Goal: Information Seeking & Learning: Understand process/instructions

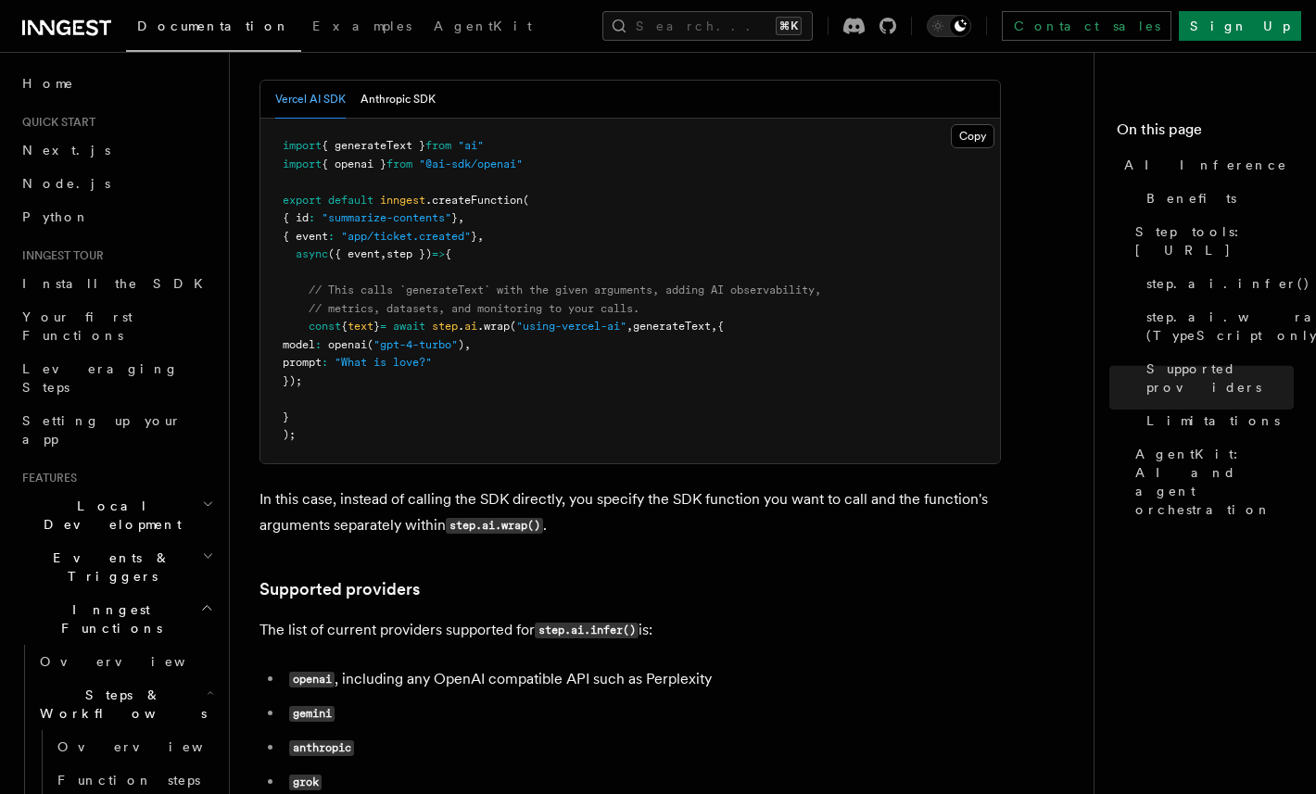
scroll to position [1827, 0]
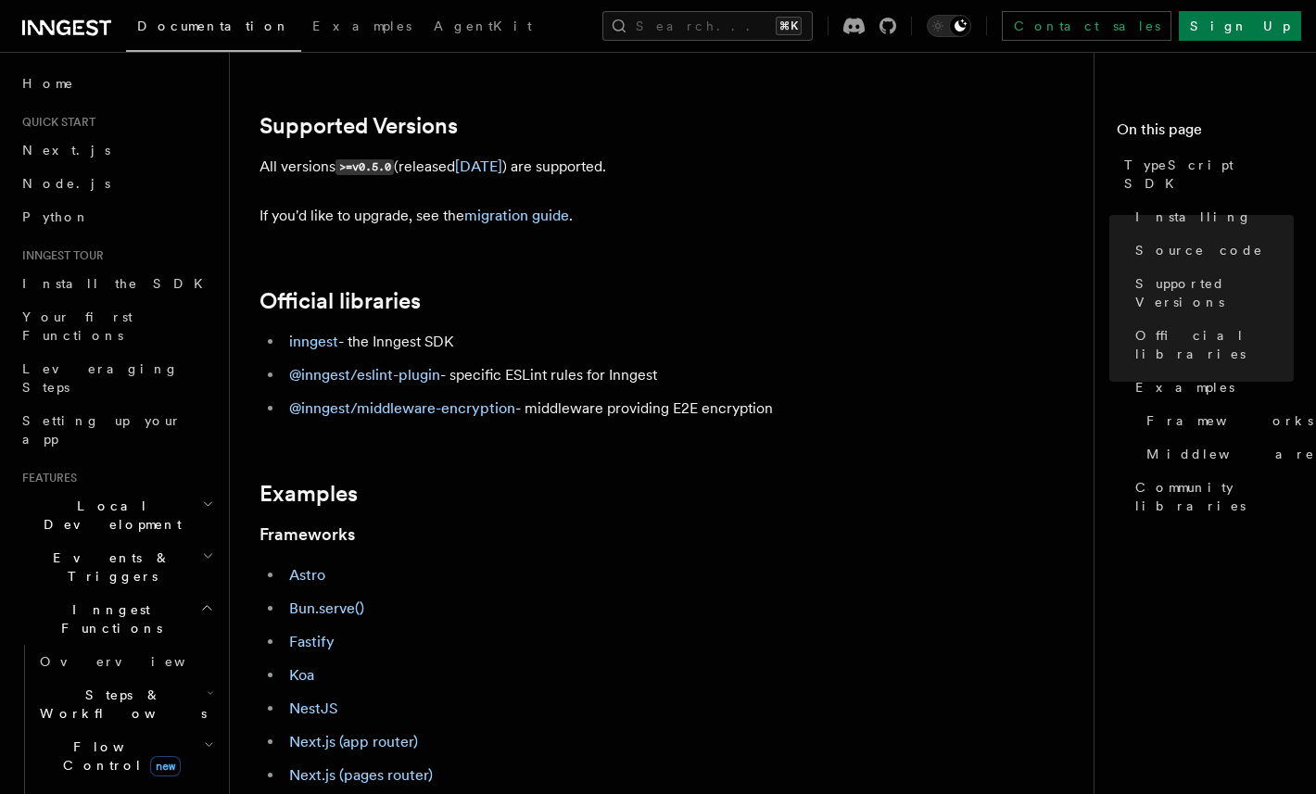
scroll to position [632, 0]
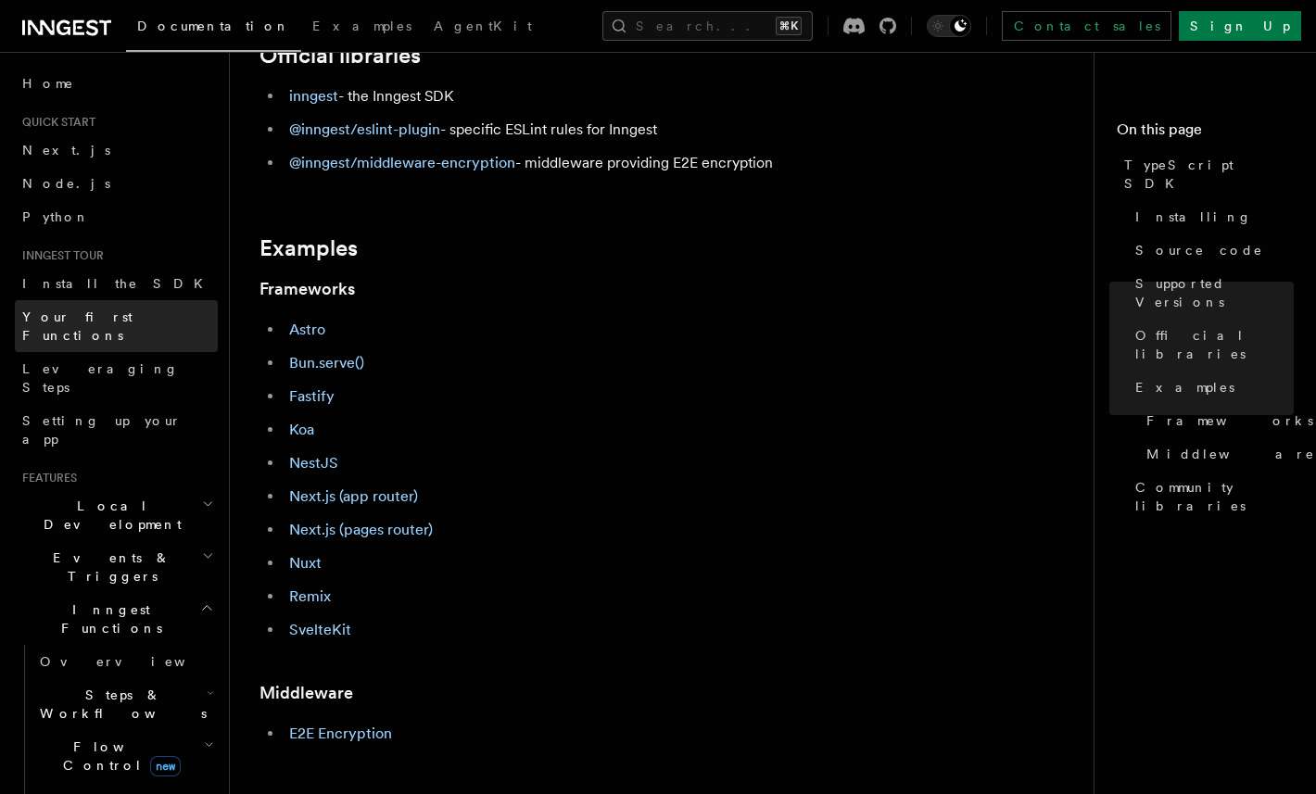
click at [121, 317] on span "Your first Functions" at bounding box center [77, 326] width 110 height 33
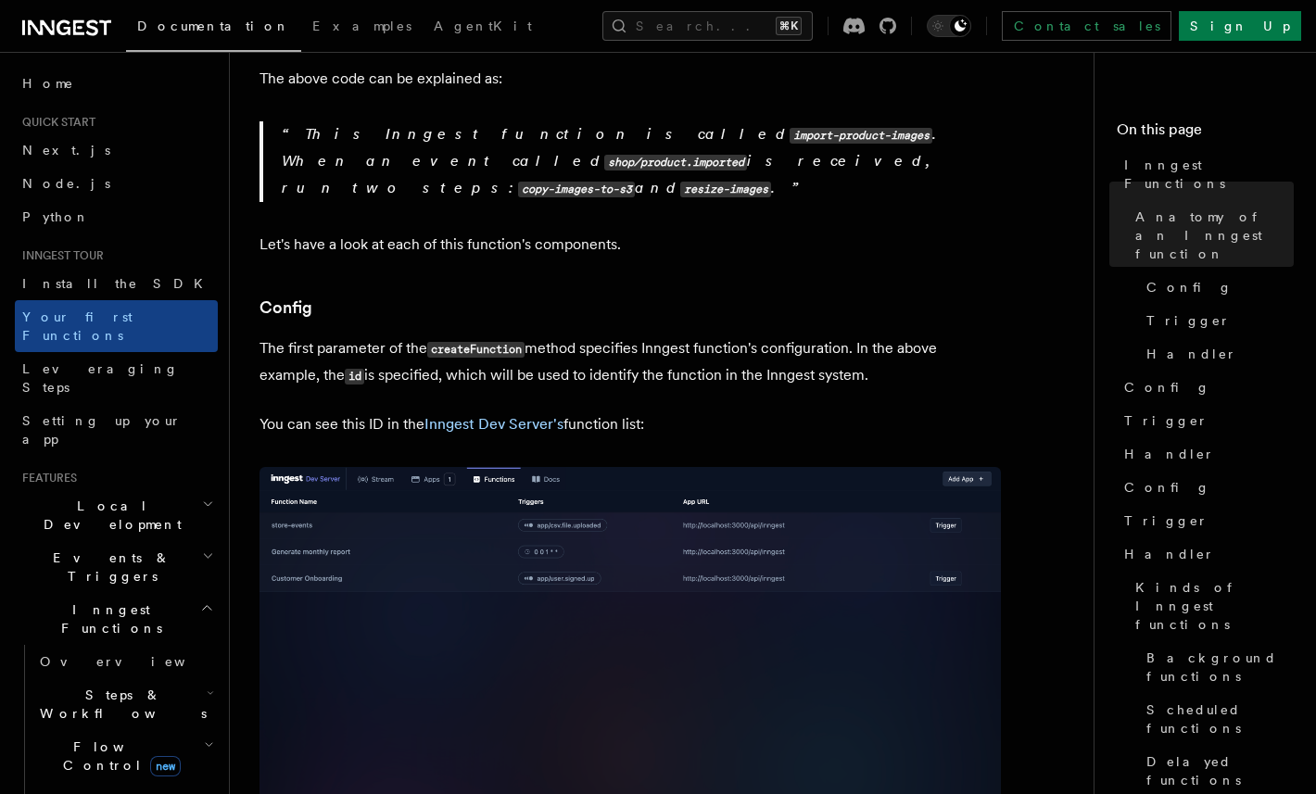
scroll to position [922, 0]
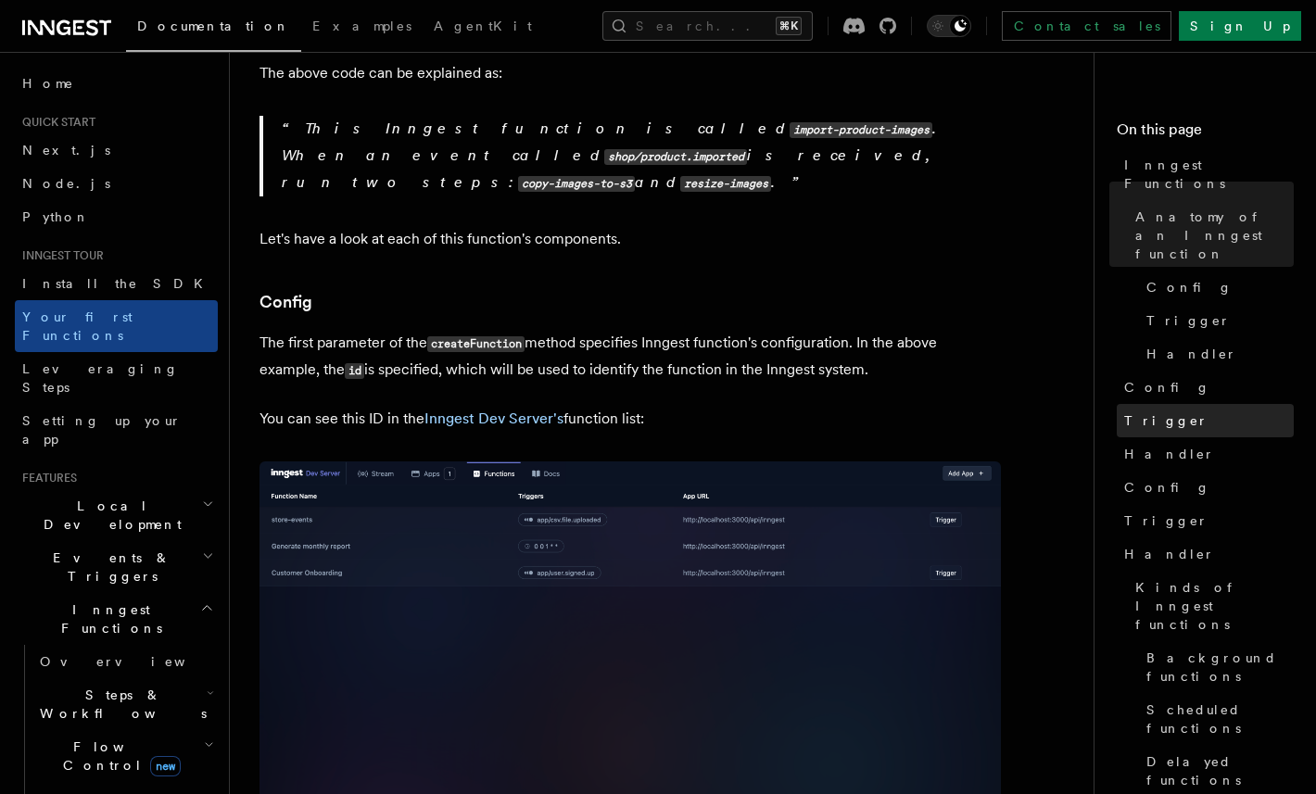
click at [1133, 411] on span "Trigger" at bounding box center [1166, 420] width 84 height 19
click at [1186, 404] on link "Trigger" at bounding box center [1205, 420] width 177 height 33
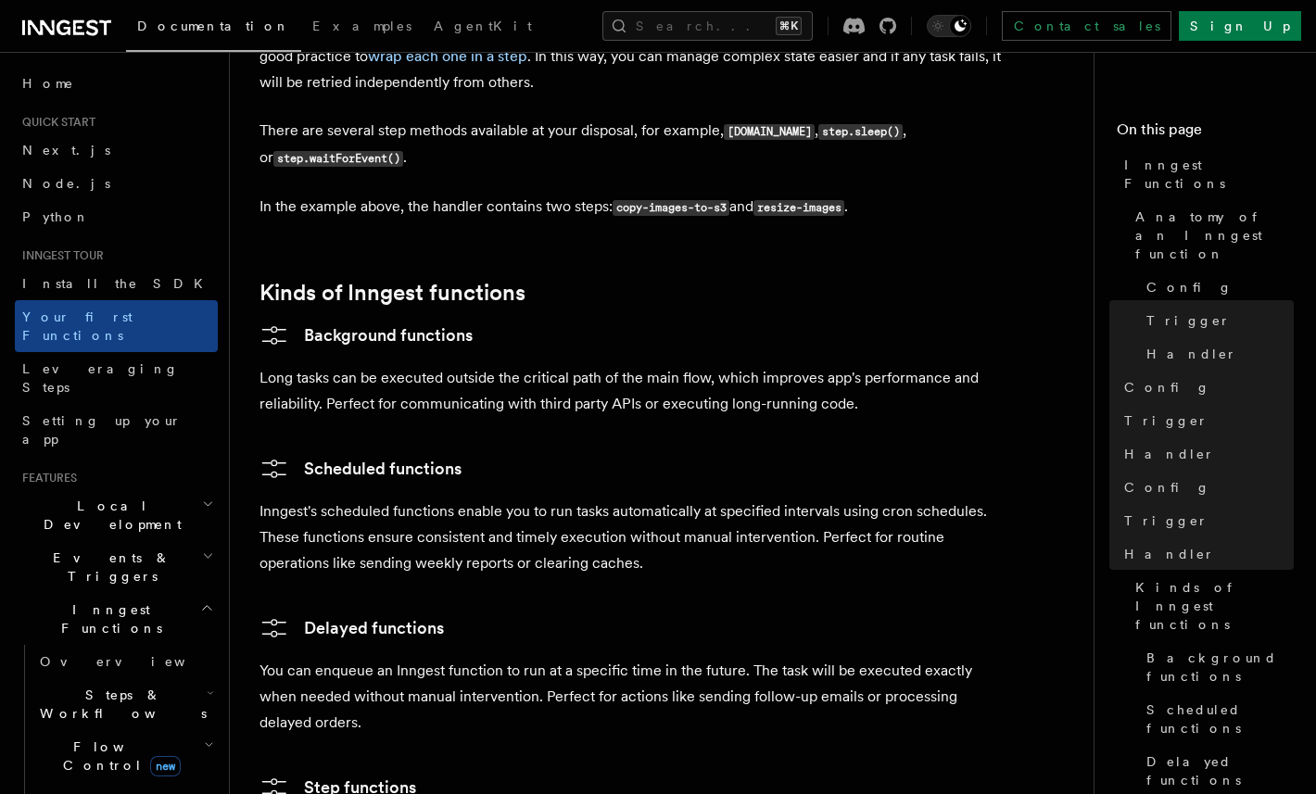
scroll to position [2714, 0]
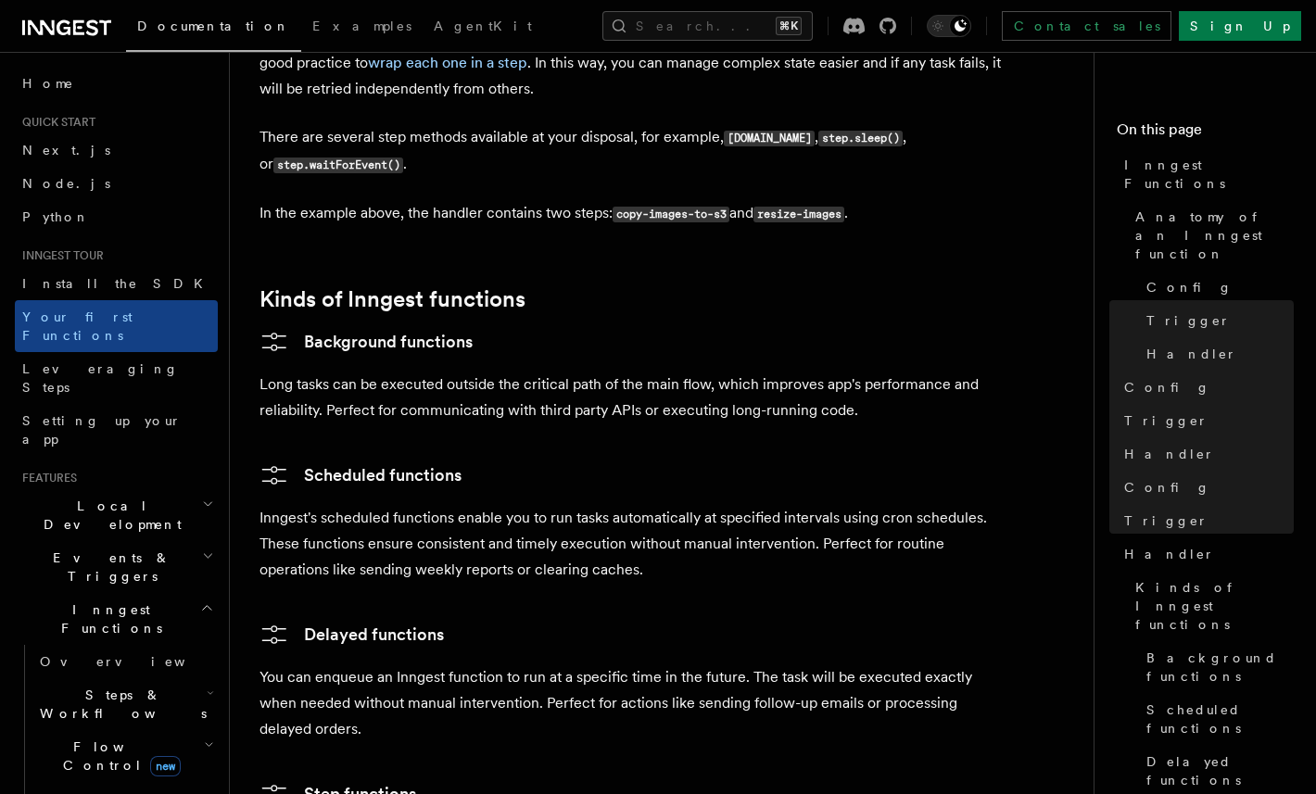
click at [583, 372] on p "Long tasks can be executed outside the critical path of the main flow, which im…" at bounding box center [629, 398] width 741 height 52
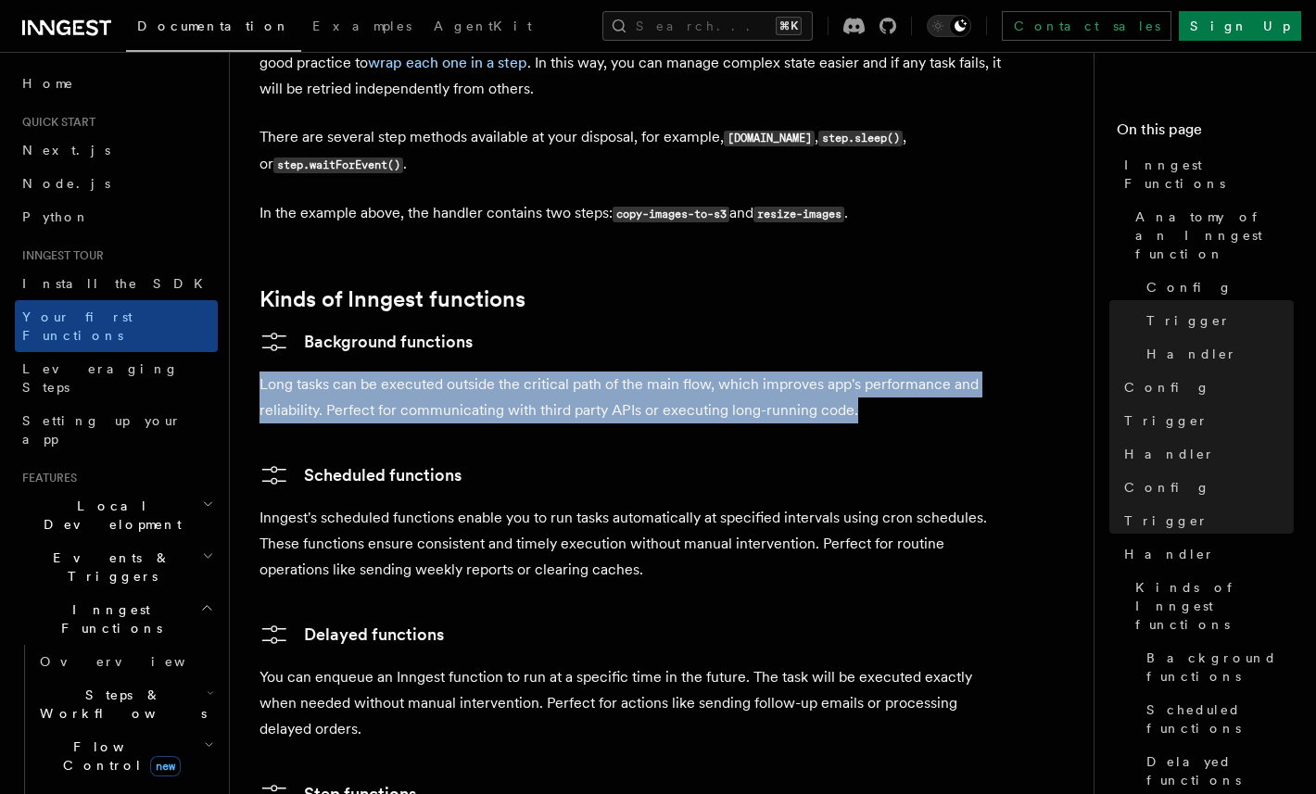
click at [583, 372] on p "Long tasks can be executed outside the critical path of the main flow, which im…" at bounding box center [629, 398] width 741 height 52
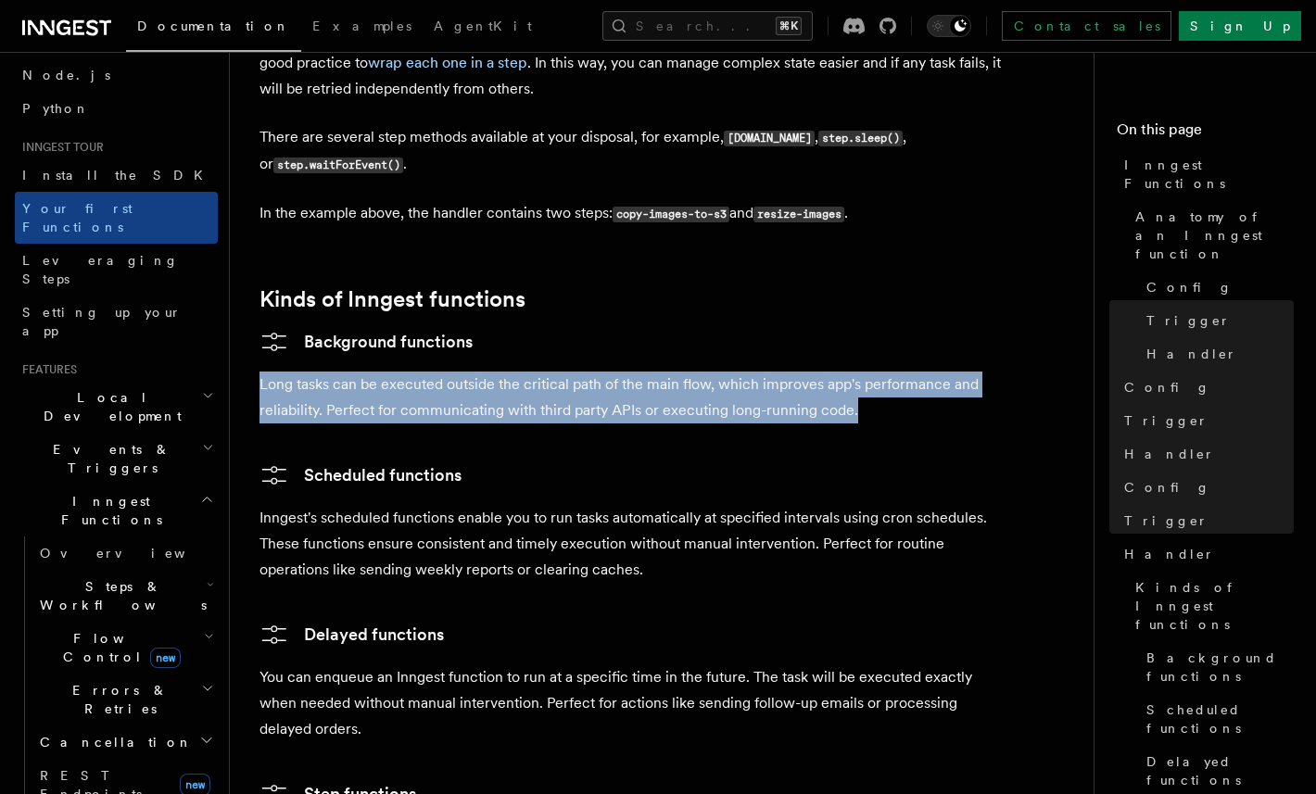
scroll to position [122, 0]
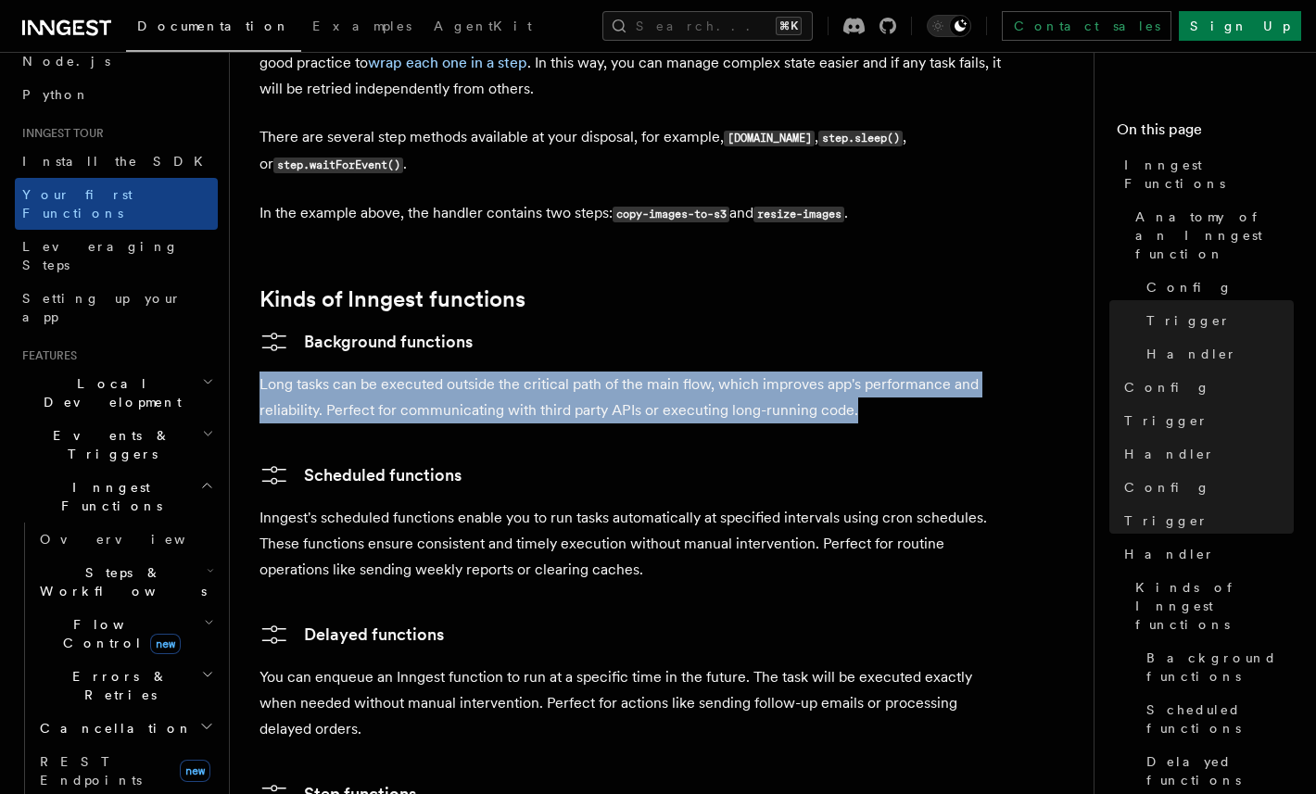
click at [213, 615] on icon "button" at bounding box center [209, 622] width 10 height 15
click at [187, 608] on h2 "Flow Control new" at bounding box center [124, 634] width 185 height 52
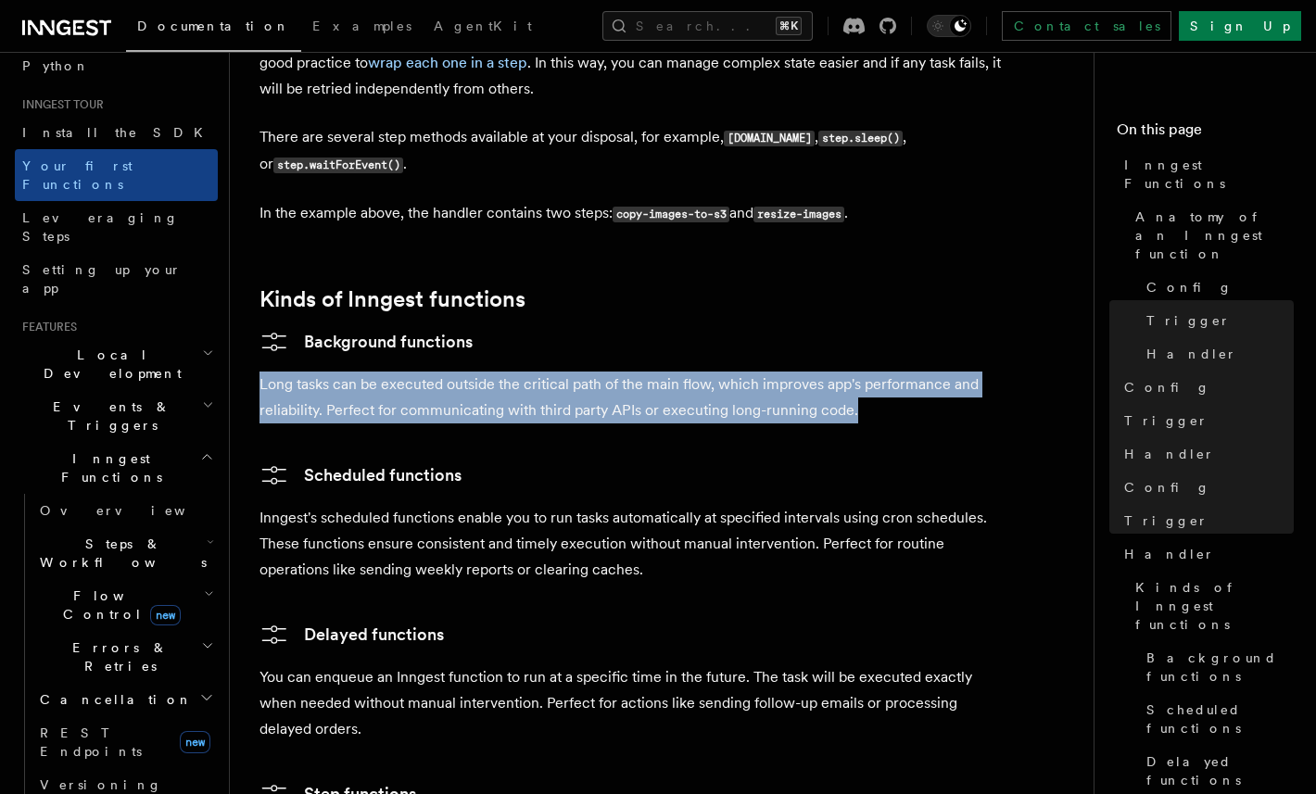
click at [120, 390] on h2 "Events & Triggers" at bounding box center [116, 416] width 203 height 52
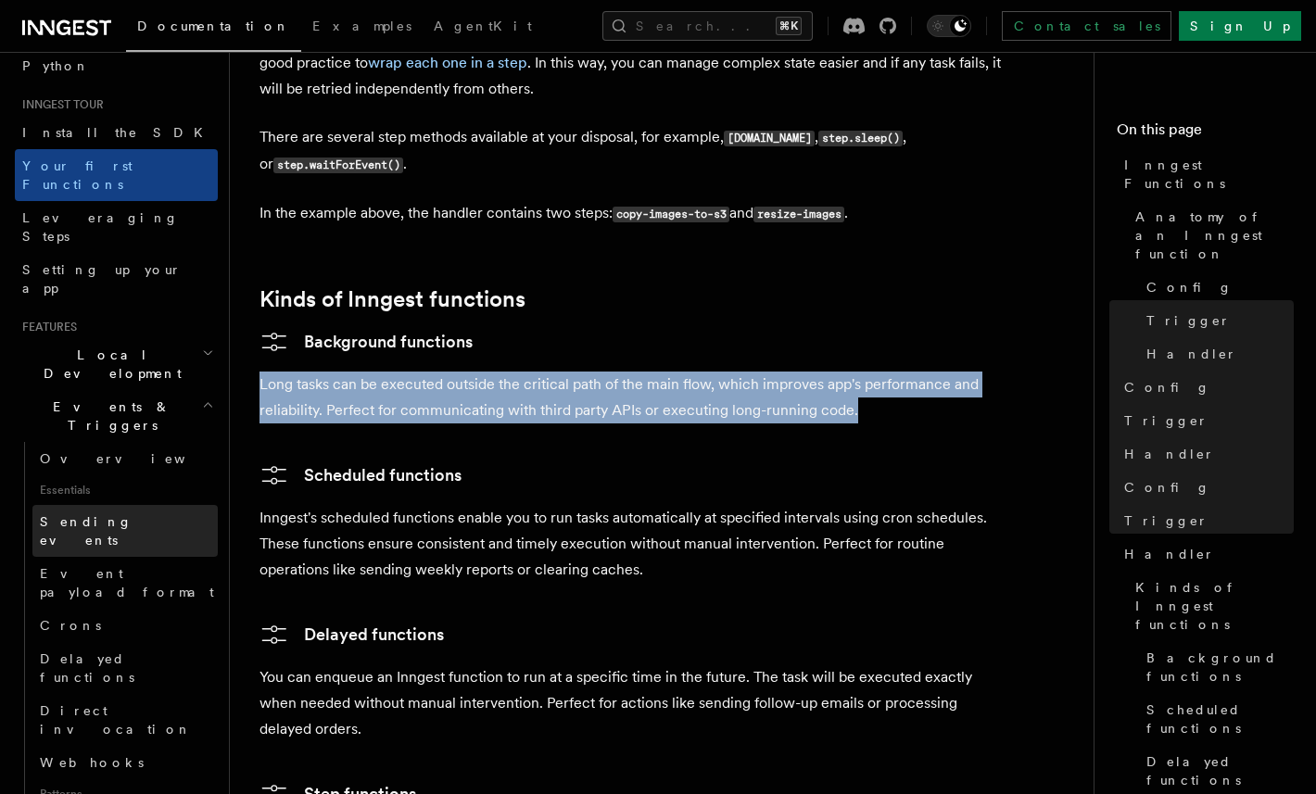
click at [98, 513] on span "Sending events" at bounding box center [129, 531] width 178 height 37
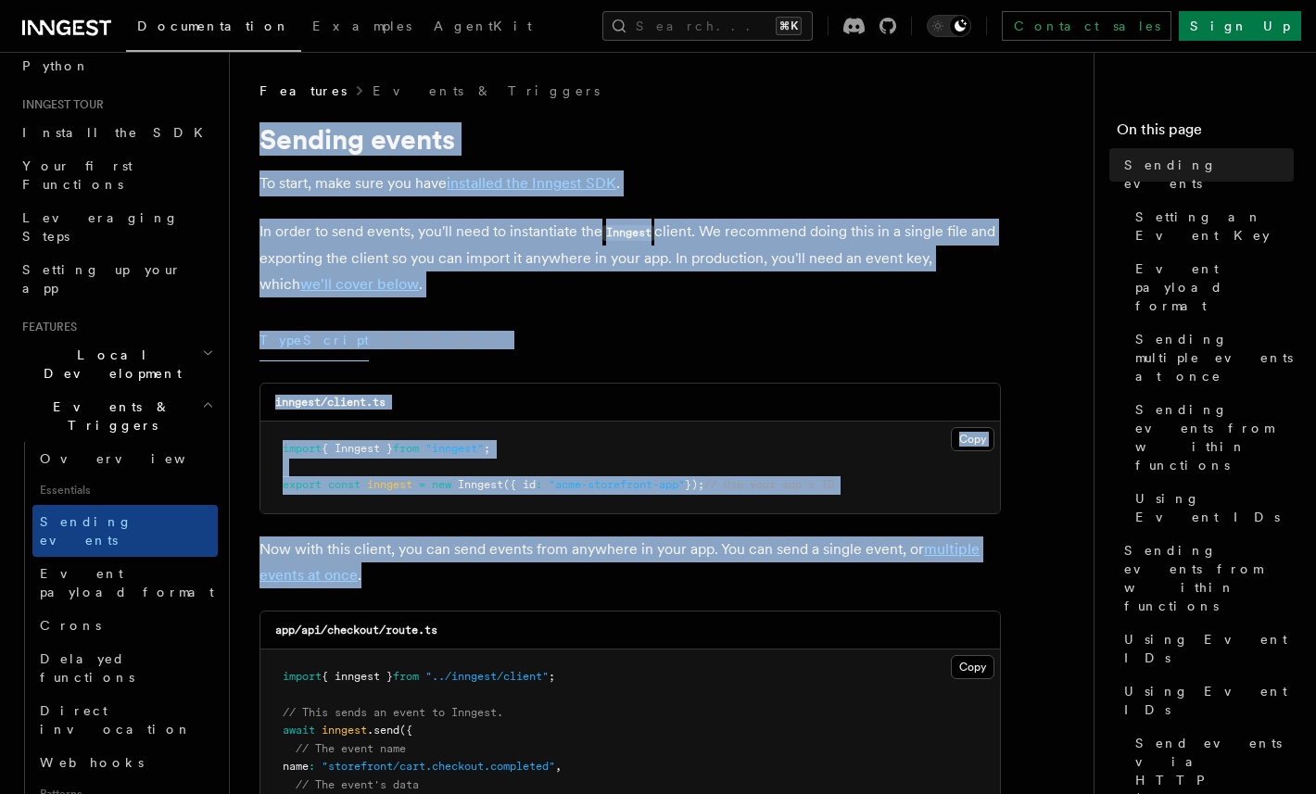
drag, startPoint x: 251, startPoint y: 124, endPoint x: 624, endPoint y: 541, distance: 559.2
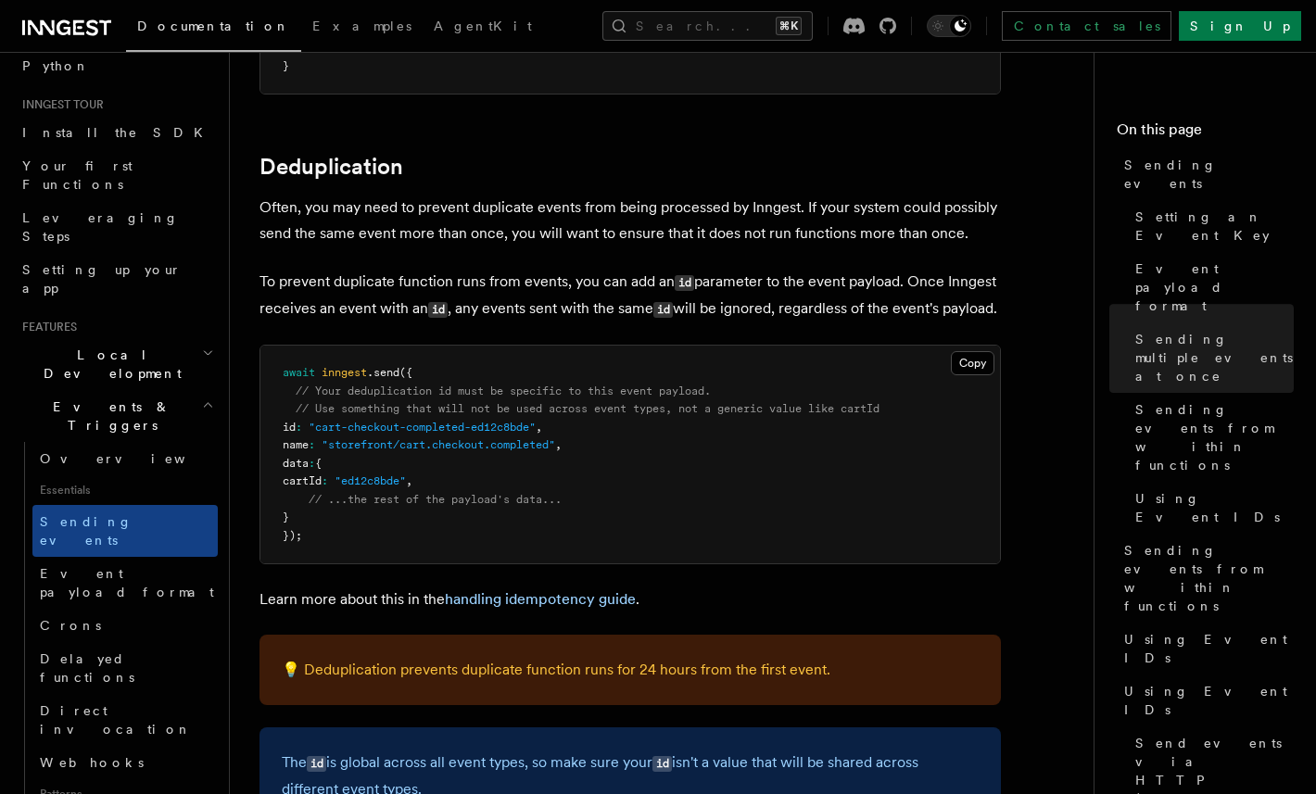
scroll to position [5357, 0]
